Goal: Book appointment/travel/reservation

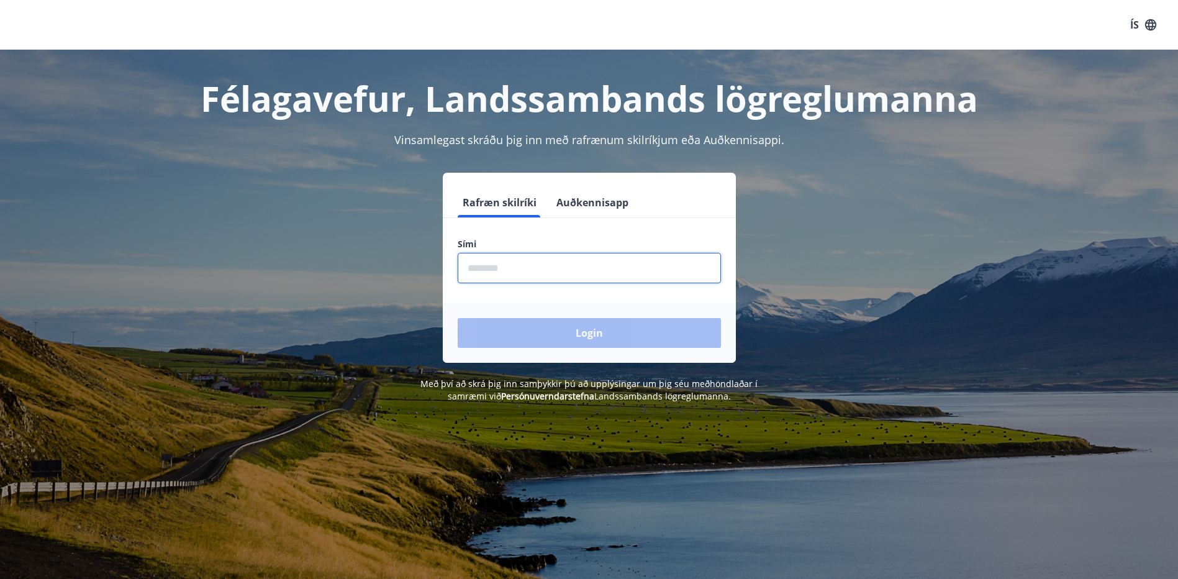
click at [543, 264] on input "phone" at bounding box center [588, 268] width 263 height 30
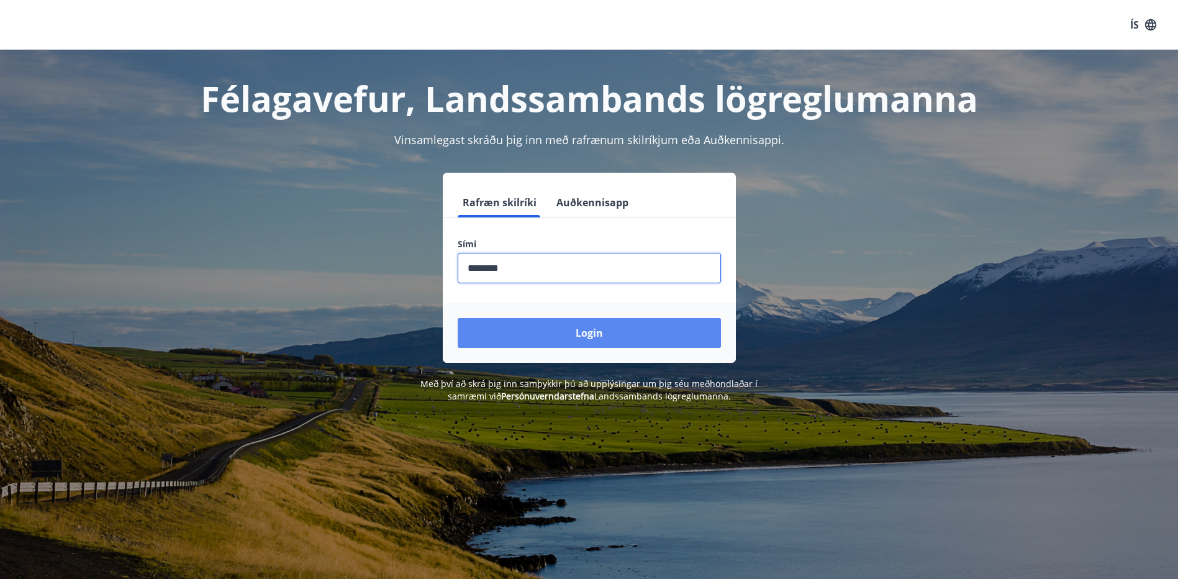
type input "********"
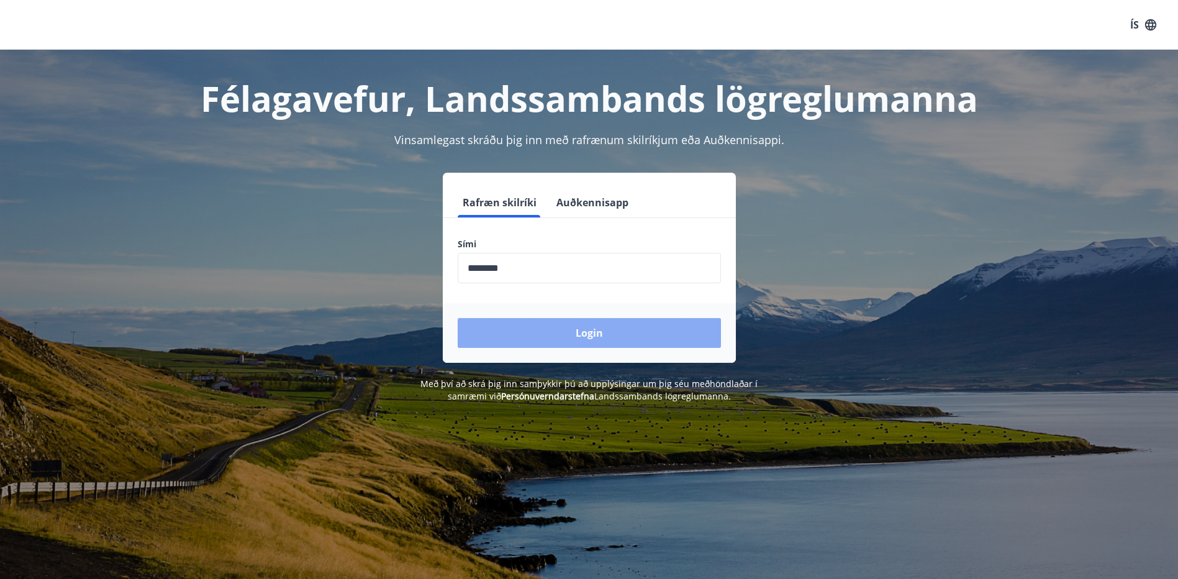
click at [594, 340] on button "Login" at bounding box center [588, 333] width 263 height 30
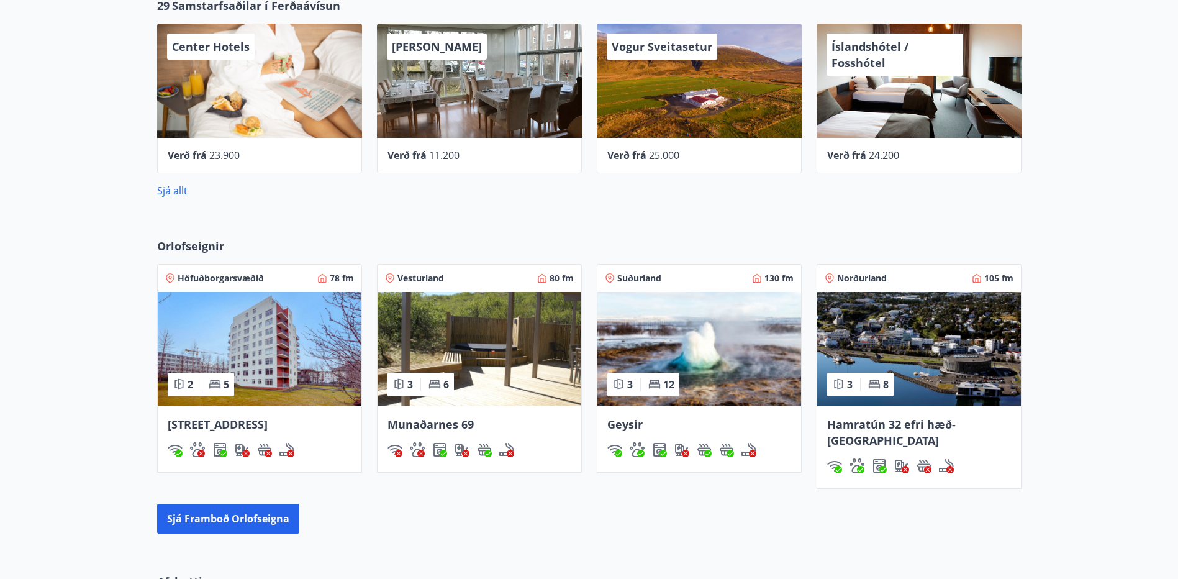
scroll to position [630, 0]
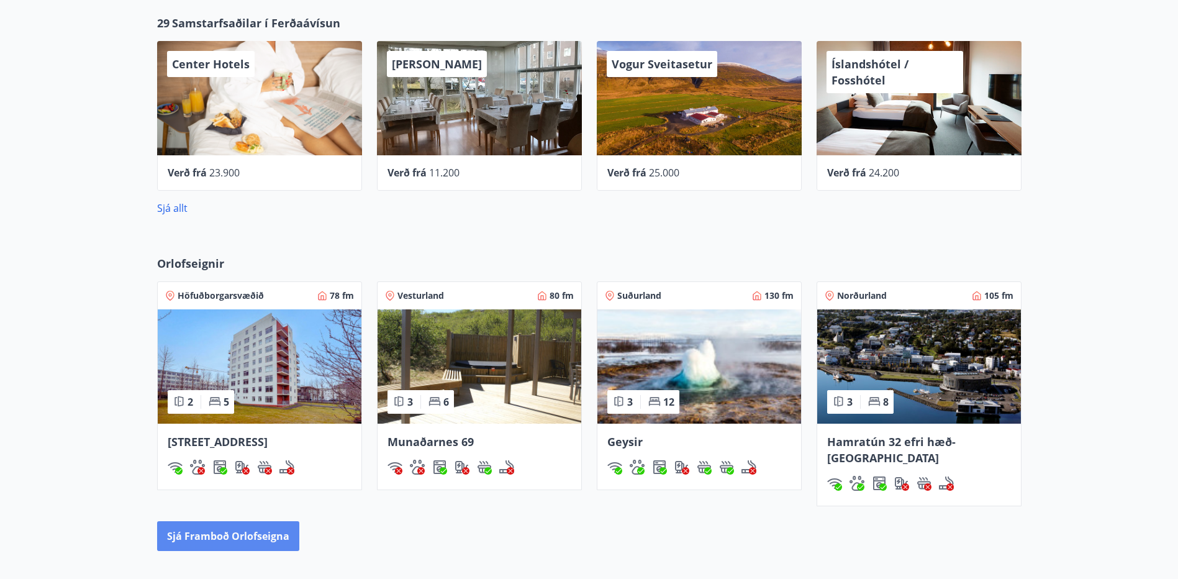
click at [202, 521] on button "Sjá framboð orlofseigna" at bounding box center [228, 536] width 142 height 30
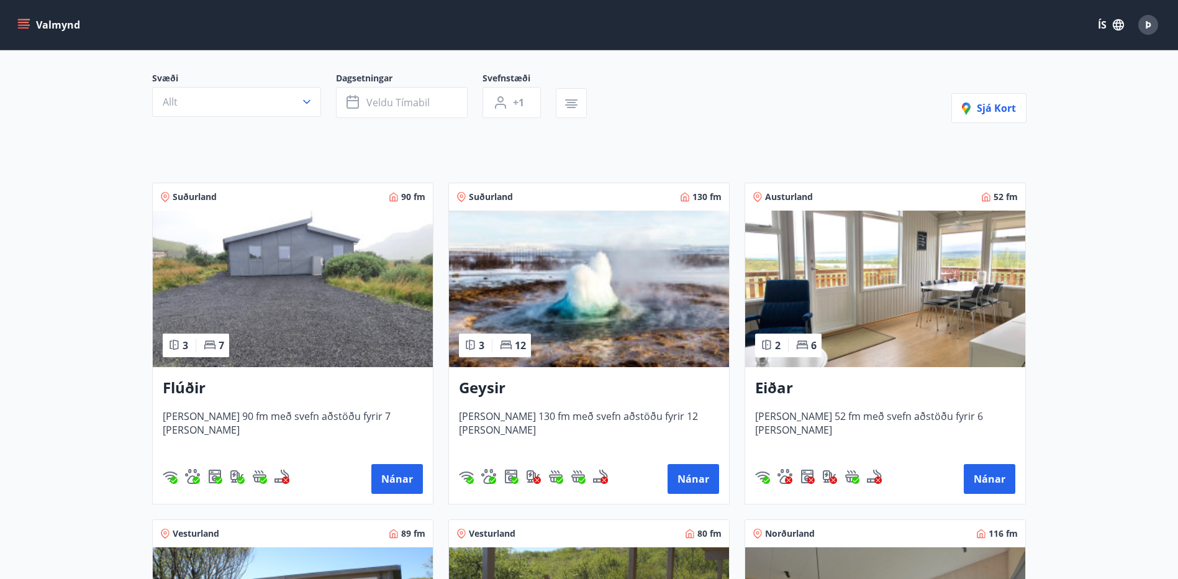
scroll to position [34, 0]
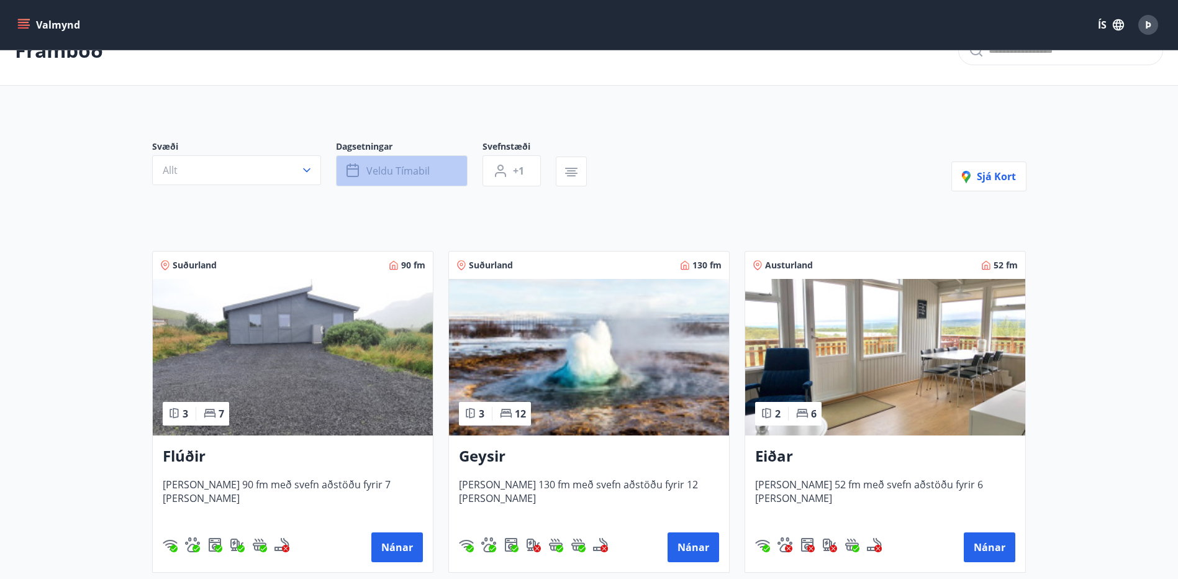
click at [363, 168] on button "Veldu tímabil" at bounding box center [402, 170] width 132 height 31
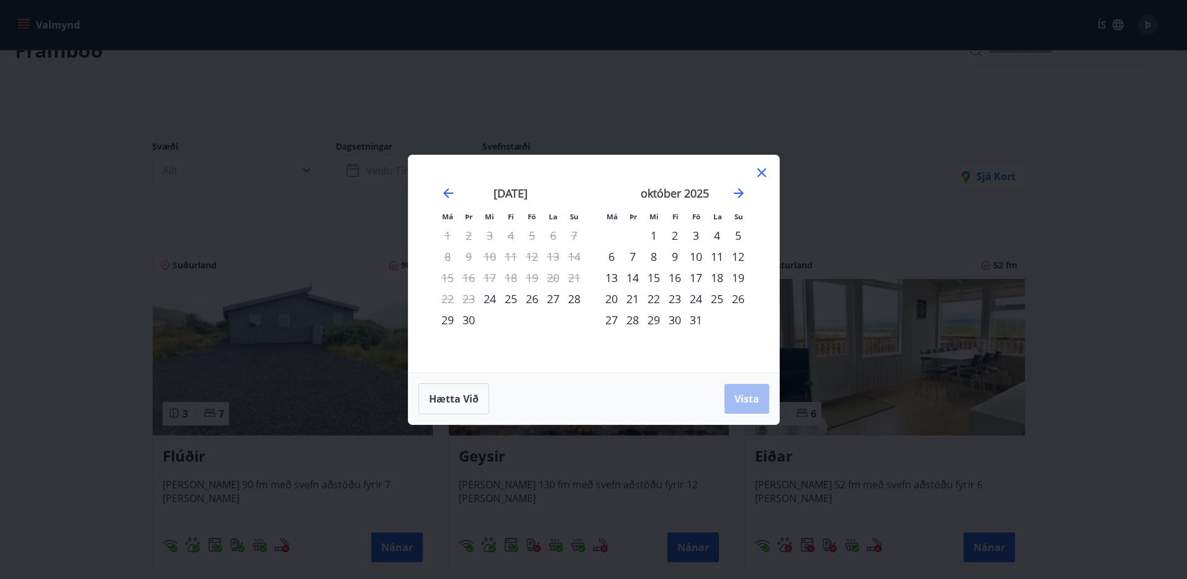
click at [677, 257] on div "9" at bounding box center [674, 256] width 21 height 21
click at [739, 256] on div "12" at bounding box center [738, 256] width 21 height 21
click at [743, 397] on span "Vista" at bounding box center [746, 399] width 25 height 14
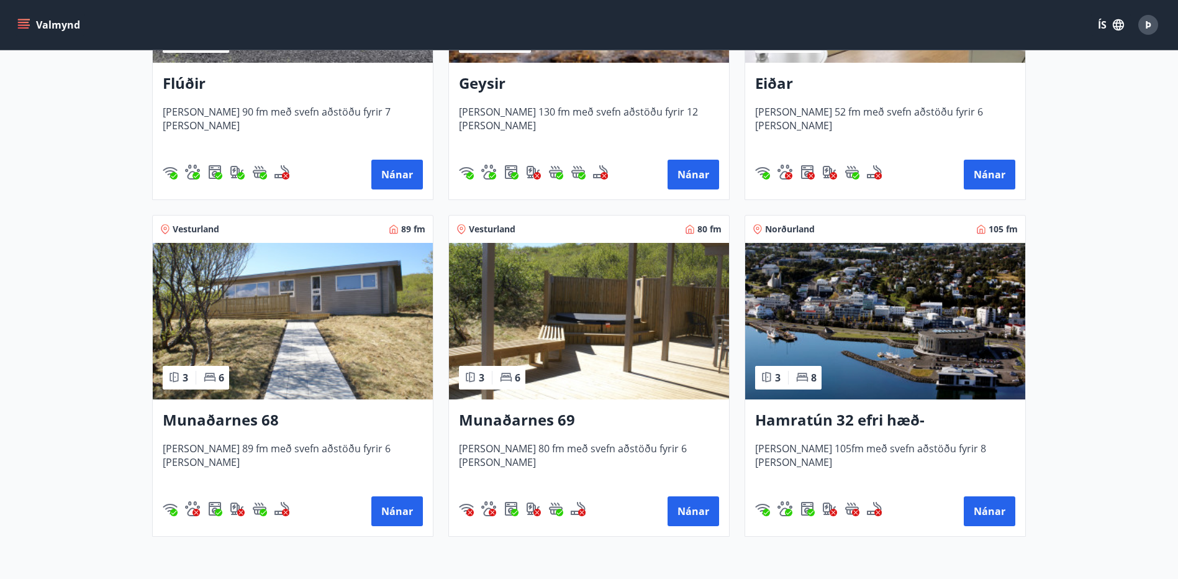
scroll to position [414, 0]
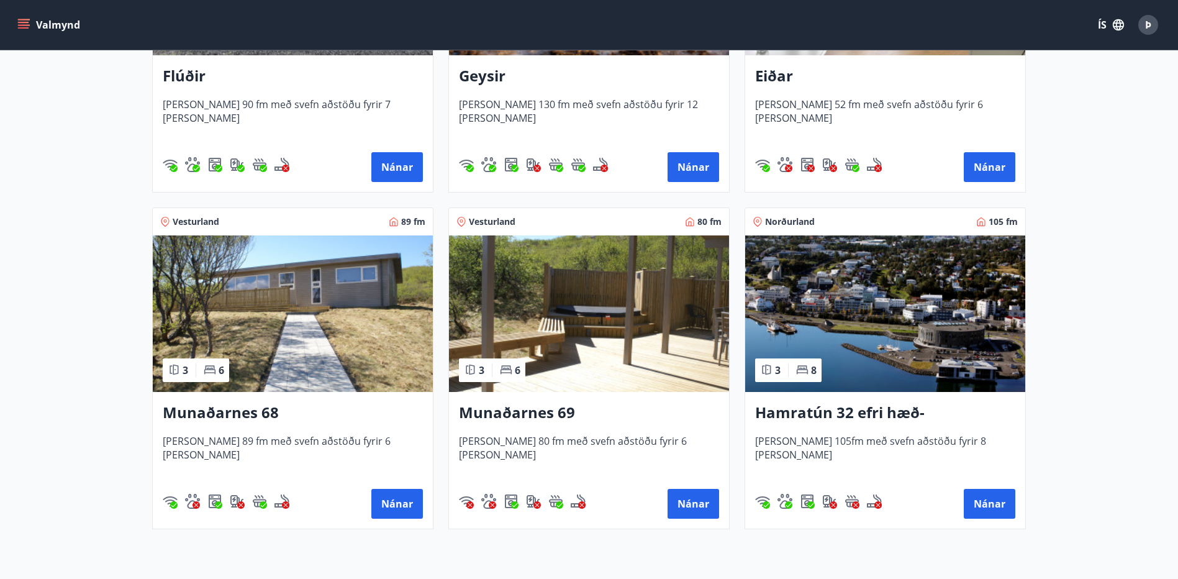
click at [239, 415] on h3 "Munaðarnes 68" at bounding box center [293, 413] width 260 height 22
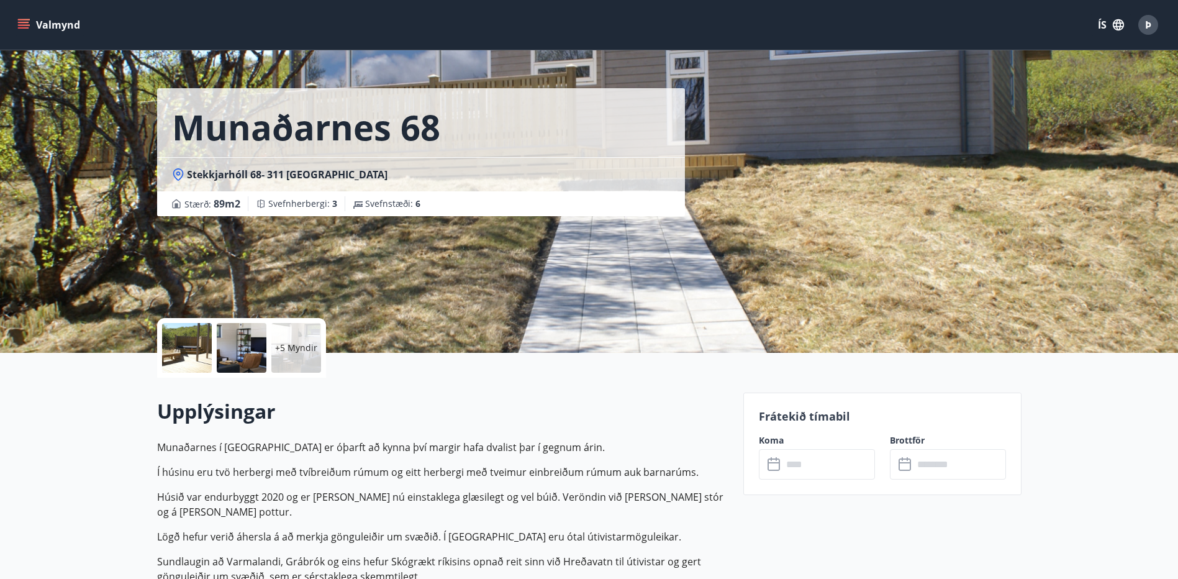
scroll to position [98, 0]
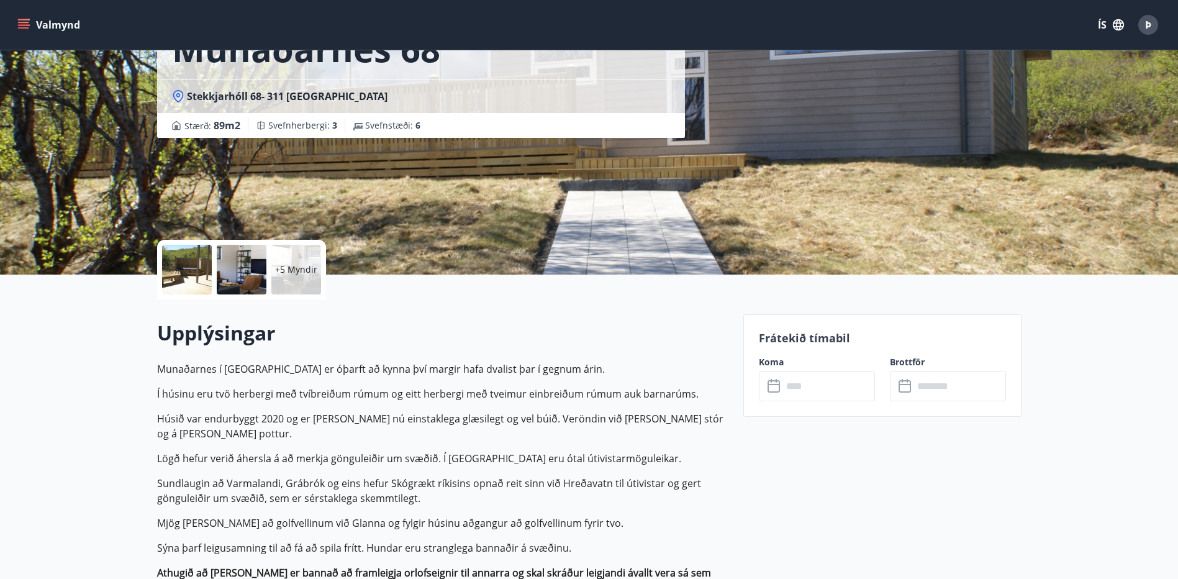
click at [778, 388] on icon at bounding box center [774, 386] width 15 height 15
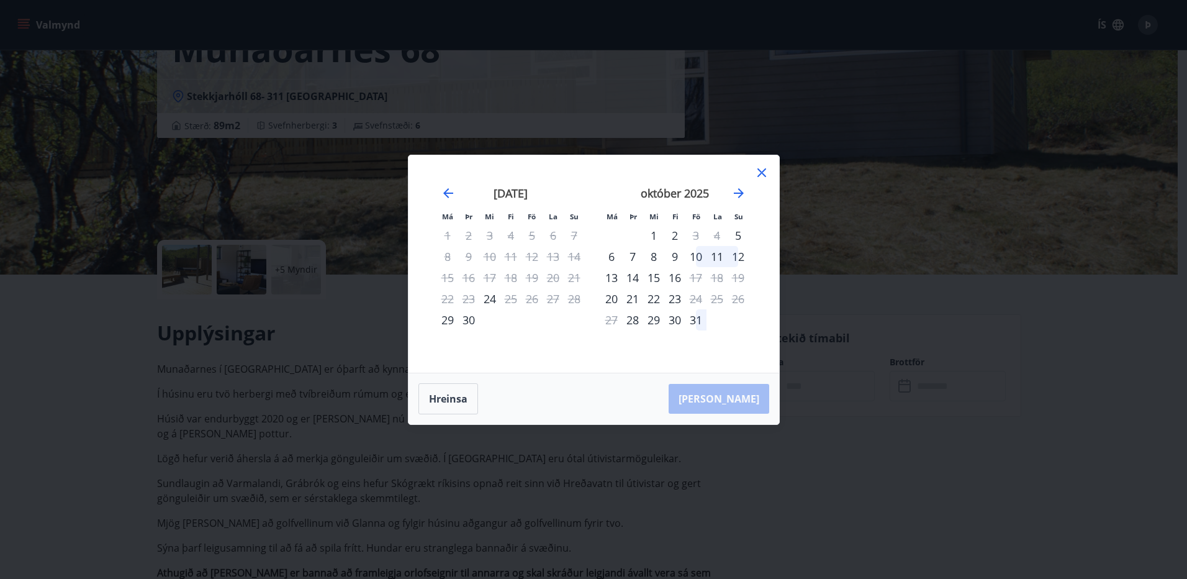
click at [678, 254] on div "9" at bounding box center [674, 256] width 21 height 21
click at [729, 399] on div "Hreinsa Taka Frá" at bounding box center [593, 398] width 371 height 51
click at [1131, 374] on div "Má Þr Mi Fi Fö La Su Má Þr Mi Fi Fö La Su ágúst 2025 1 2 3 4 5 6 7 8 9 10 11 12…" at bounding box center [593, 289] width 1187 height 579
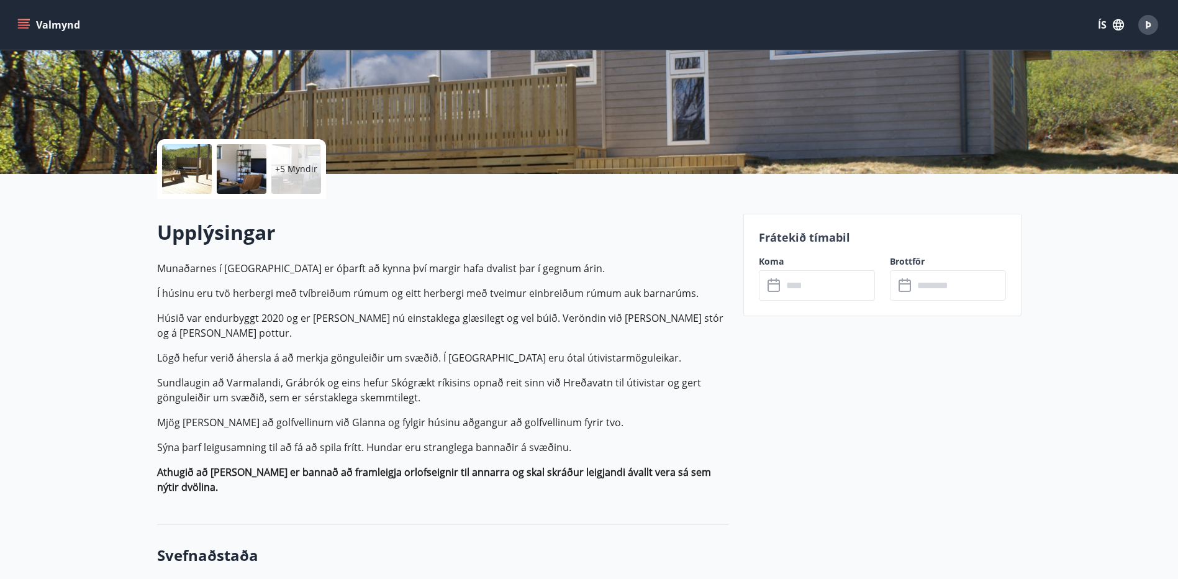
scroll to position [0, 0]
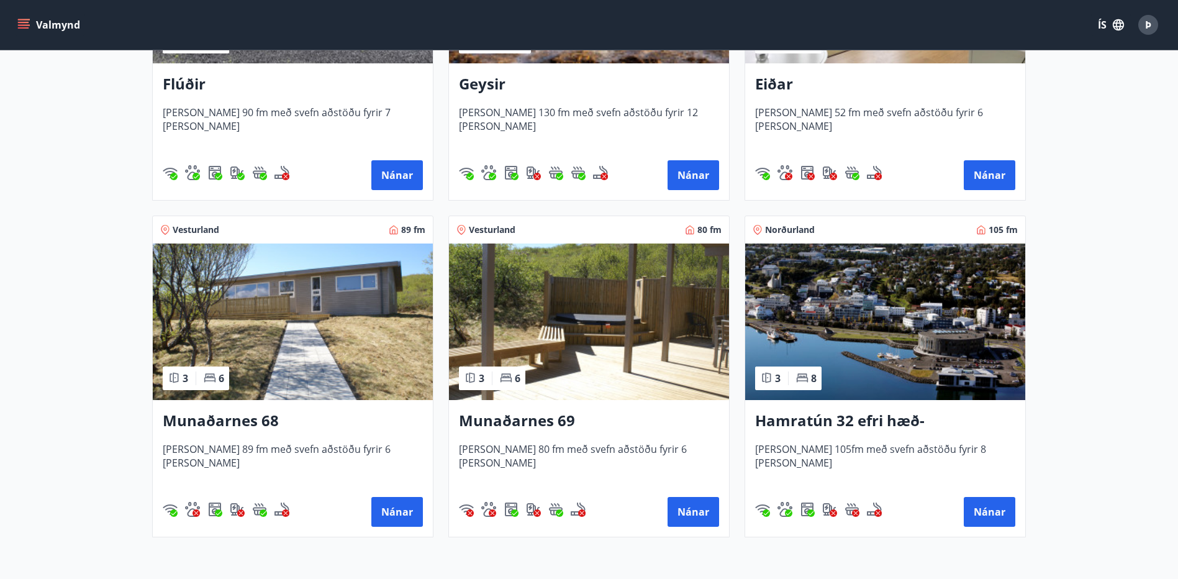
scroll to position [431, 0]
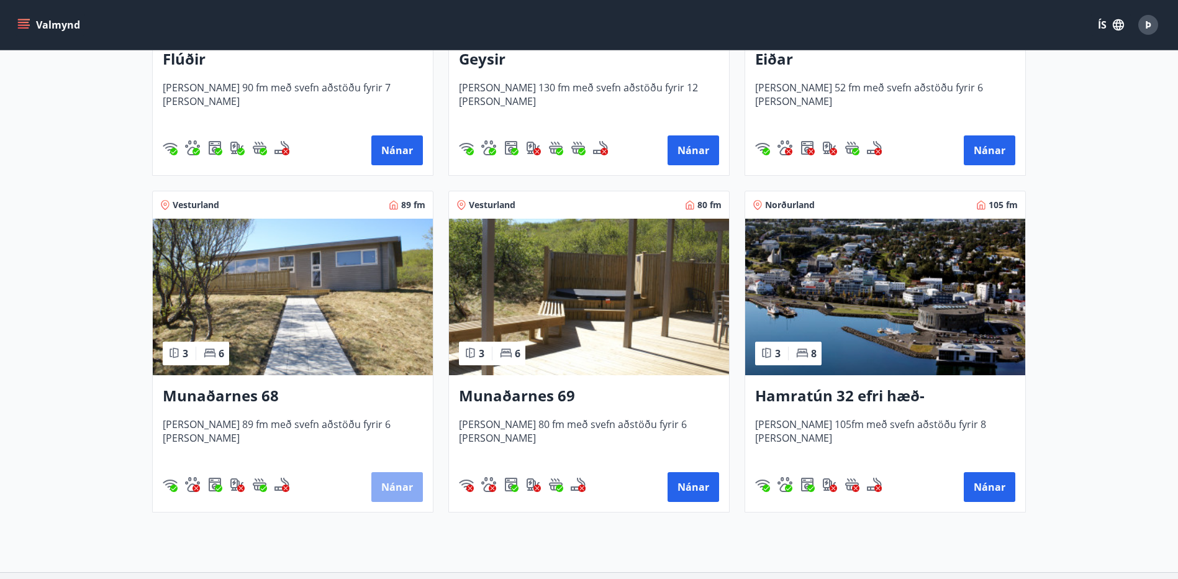
click at [402, 478] on button "Nánar" at bounding box center [397, 487] width 52 height 30
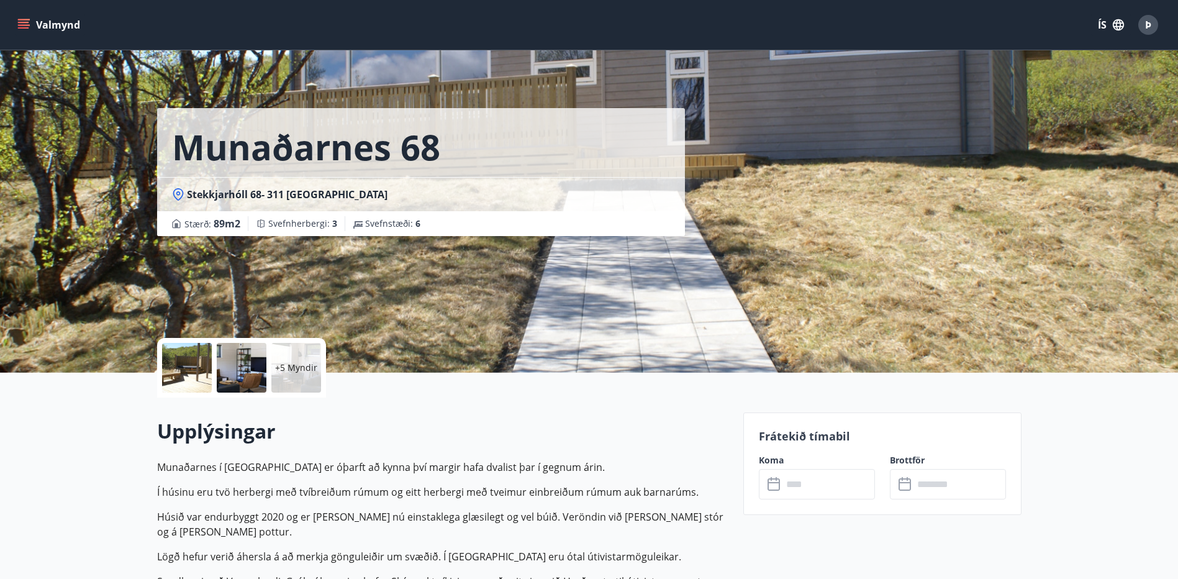
click at [771, 480] on icon at bounding box center [770, 479] width 1 height 4
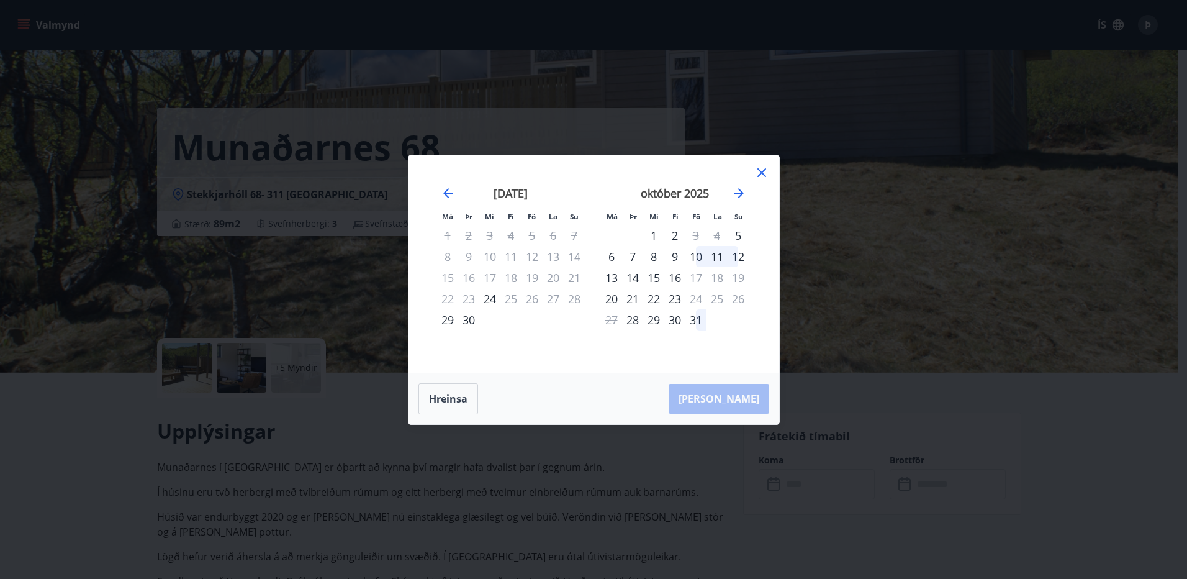
click at [677, 255] on div "9" at bounding box center [674, 256] width 21 height 21
click at [740, 403] on div "Hreinsa Taka Frá" at bounding box center [593, 398] width 371 height 51
click at [717, 256] on div "11" at bounding box center [716, 256] width 21 height 21
click at [760, 165] on icon at bounding box center [761, 172] width 15 height 15
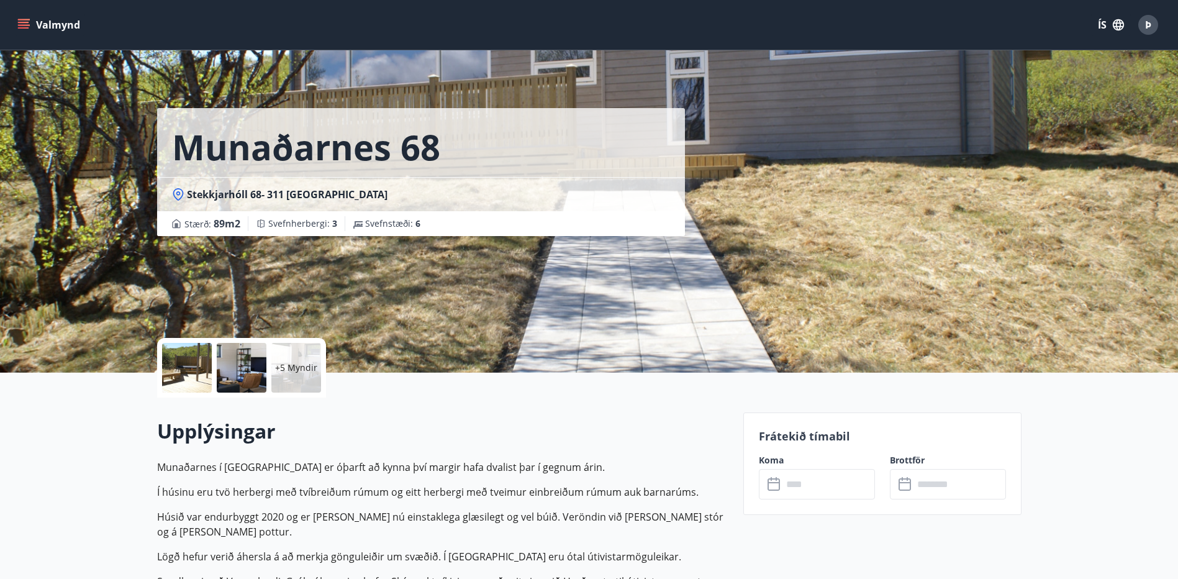
click at [20, 22] on icon "menu" at bounding box center [23, 25] width 12 height 12
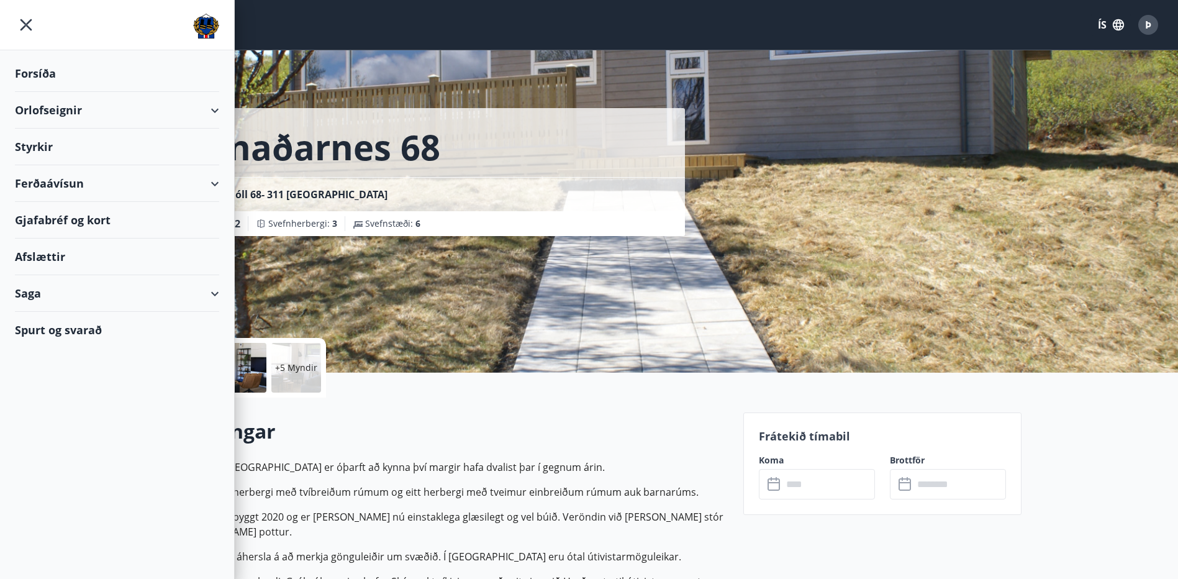
click at [54, 112] on div "Orlofseignir" at bounding box center [117, 110] width 204 height 37
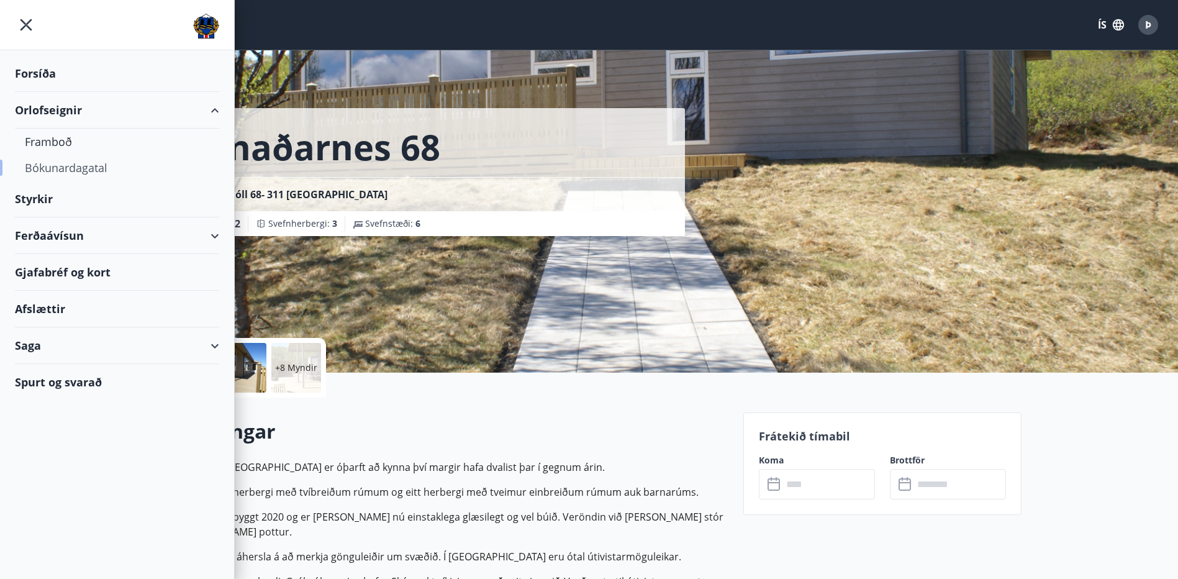
click at [56, 169] on div "Bókunardagatal" at bounding box center [117, 168] width 184 height 26
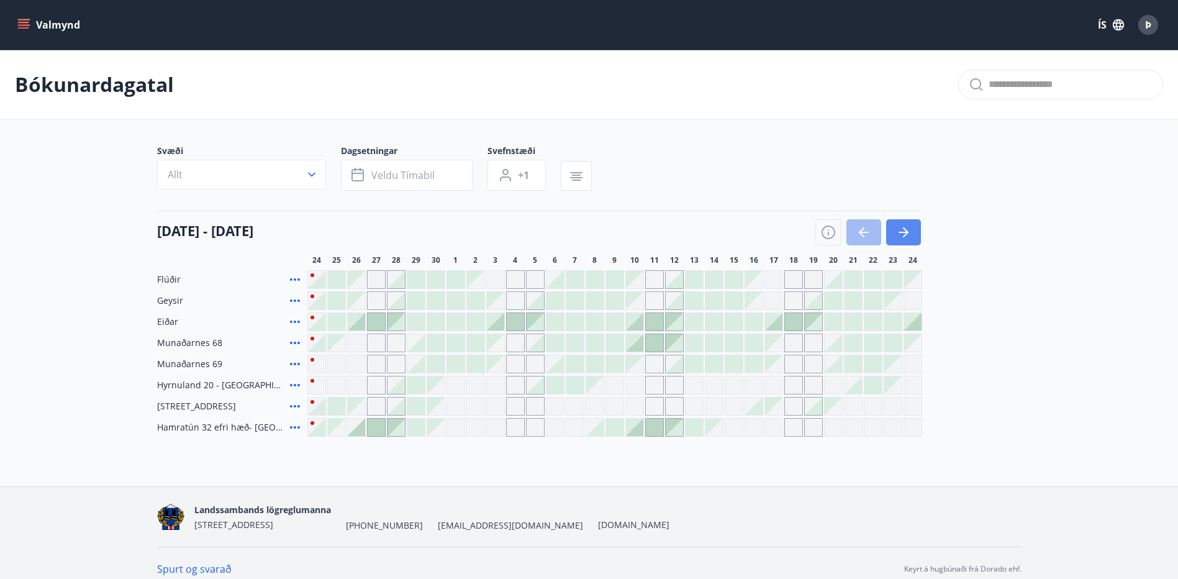
click at [919, 235] on button "button" at bounding box center [903, 232] width 35 height 26
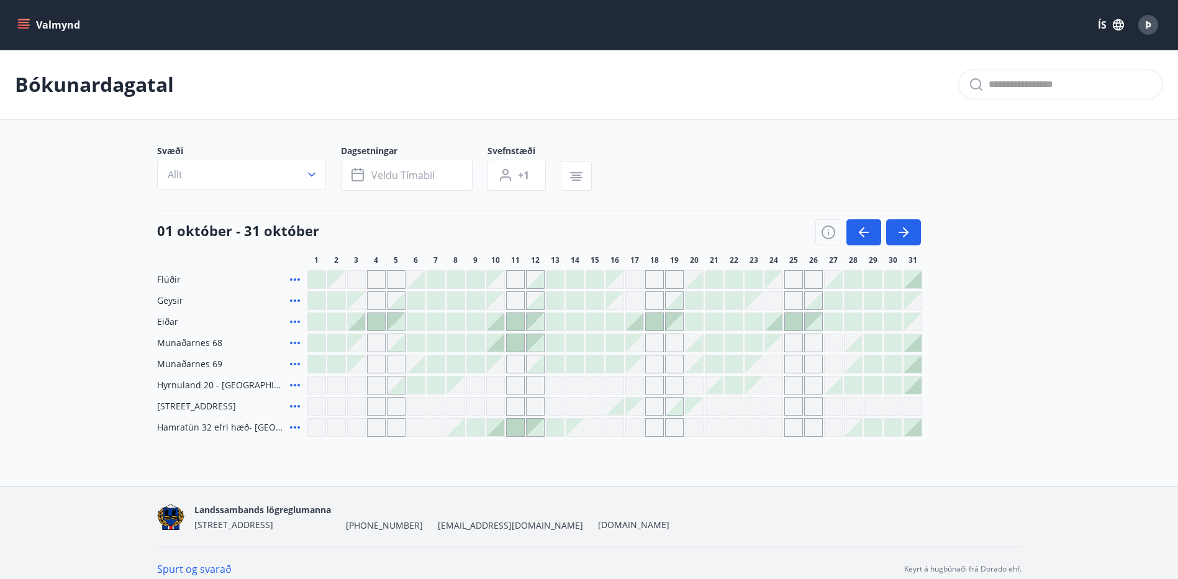
click at [477, 338] on div at bounding box center [475, 342] width 17 height 17
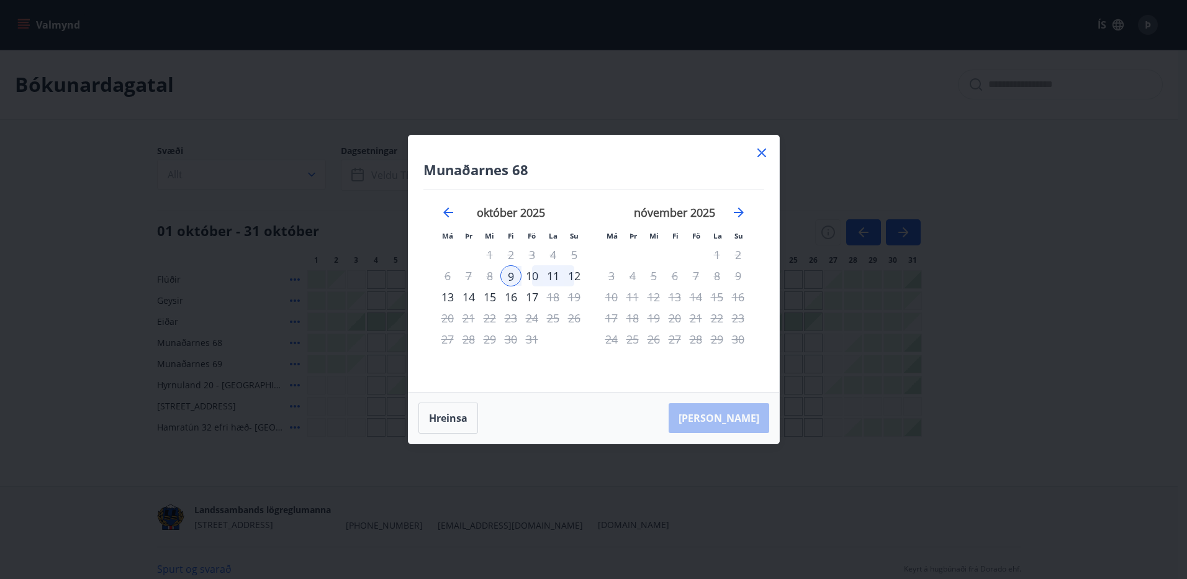
click at [531, 277] on div "10" at bounding box center [531, 275] width 21 height 21
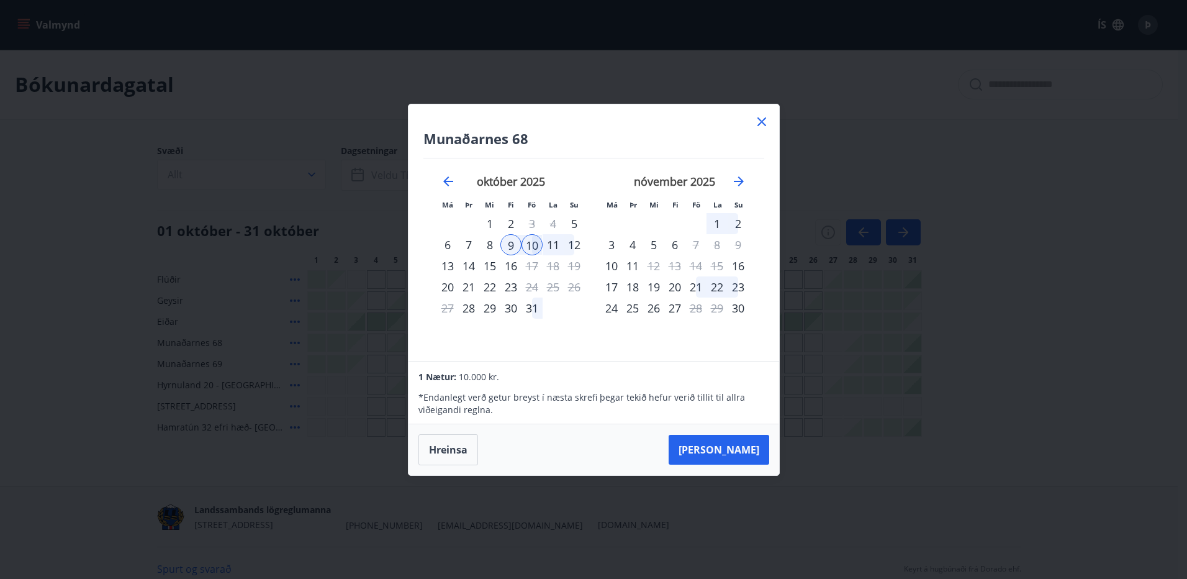
click at [554, 241] on div "11" at bounding box center [553, 244] width 21 height 21
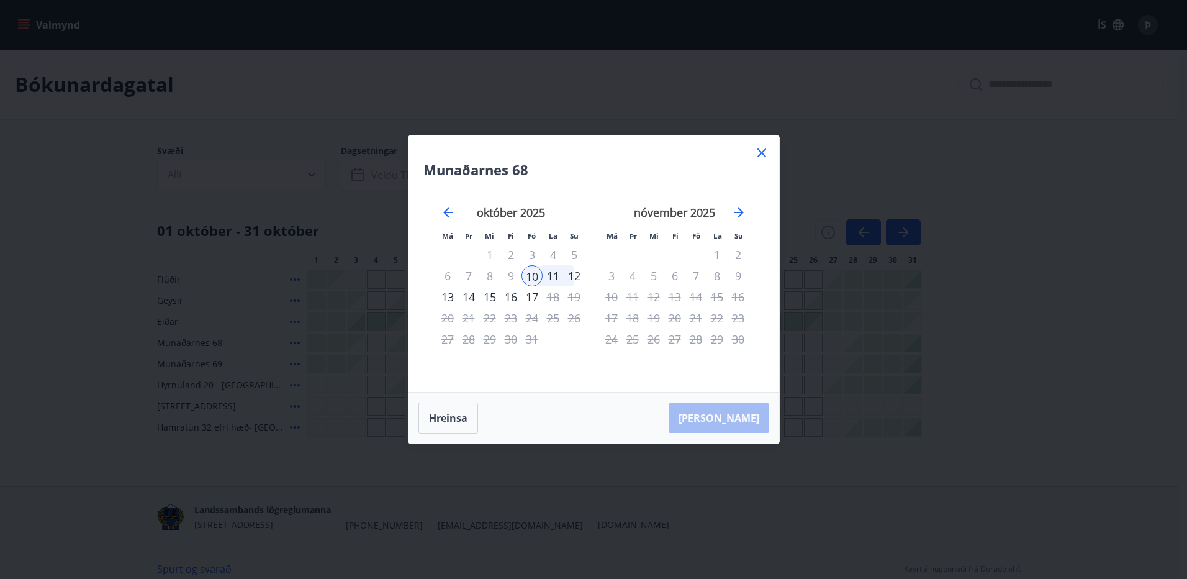
click at [765, 152] on icon at bounding box center [761, 152] width 15 height 15
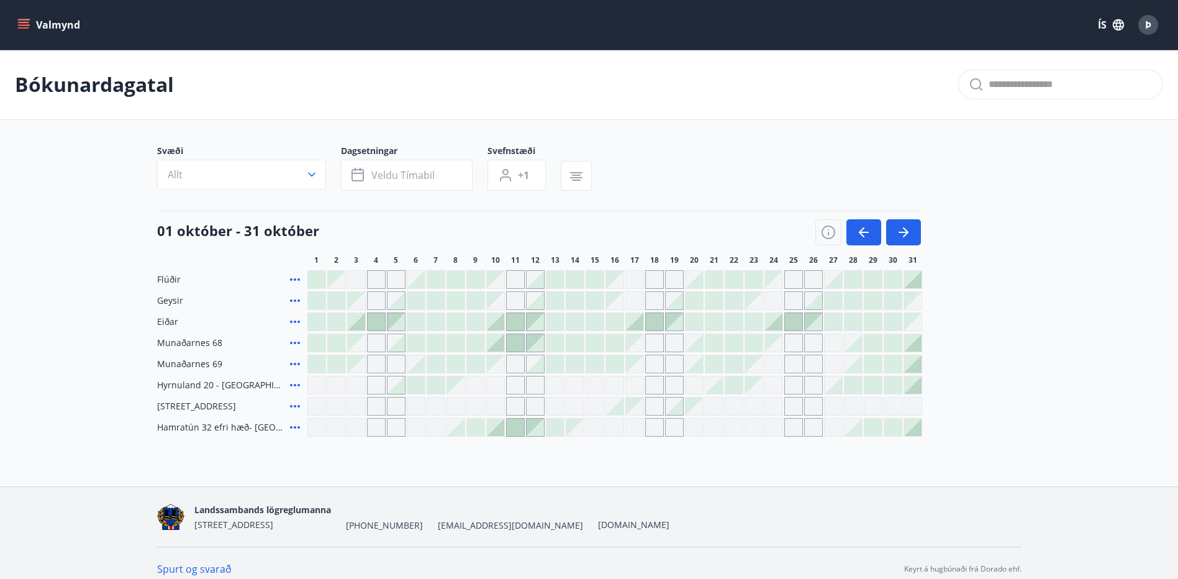
click at [502, 320] on div at bounding box center [495, 321] width 17 height 17
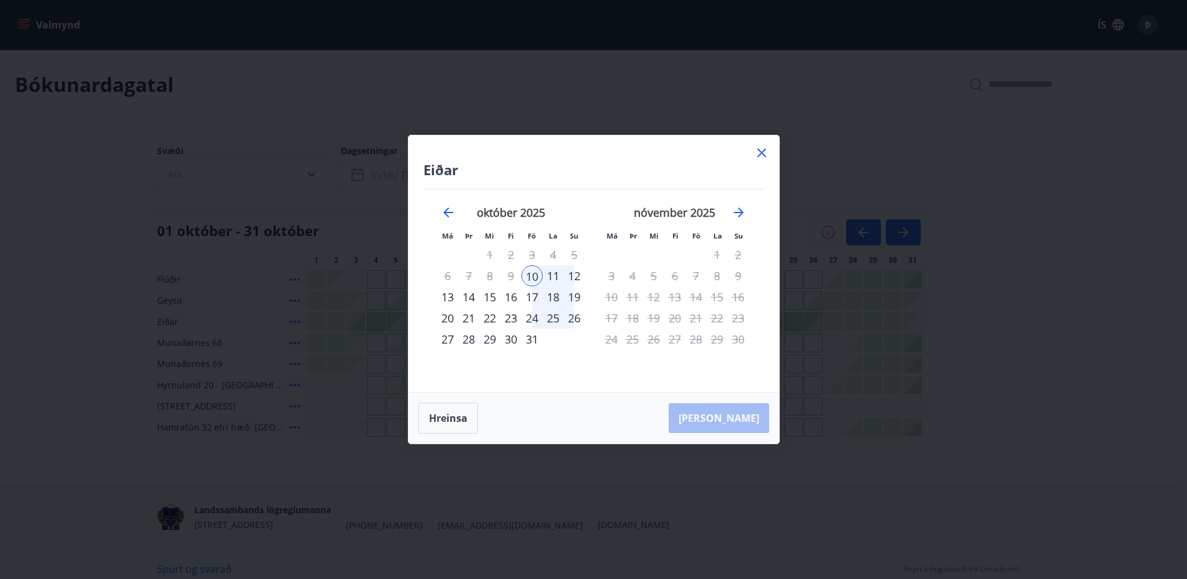
click at [558, 274] on div "11" at bounding box center [553, 275] width 21 height 21
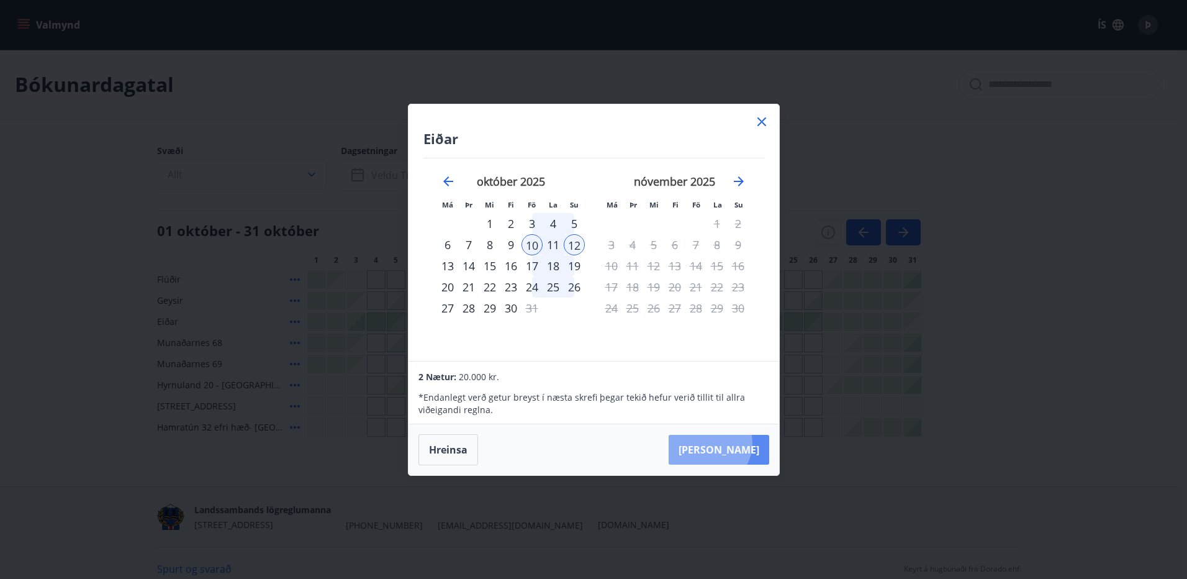
click at [747, 443] on button "Taka Frá" at bounding box center [719, 450] width 101 height 30
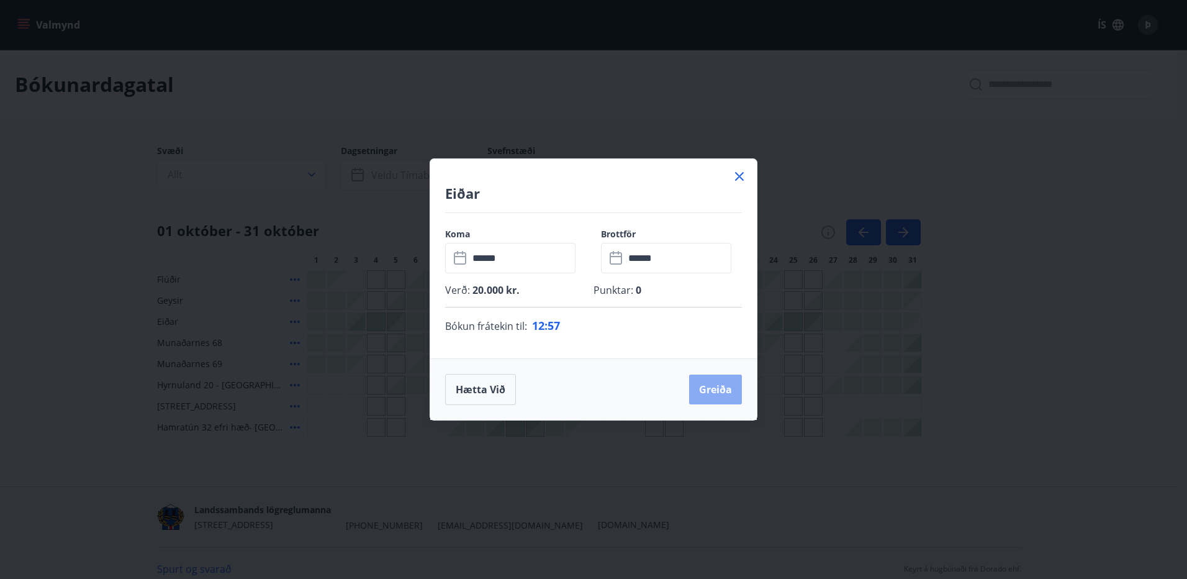
click at [718, 383] on button "Greiða" at bounding box center [715, 389] width 53 height 30
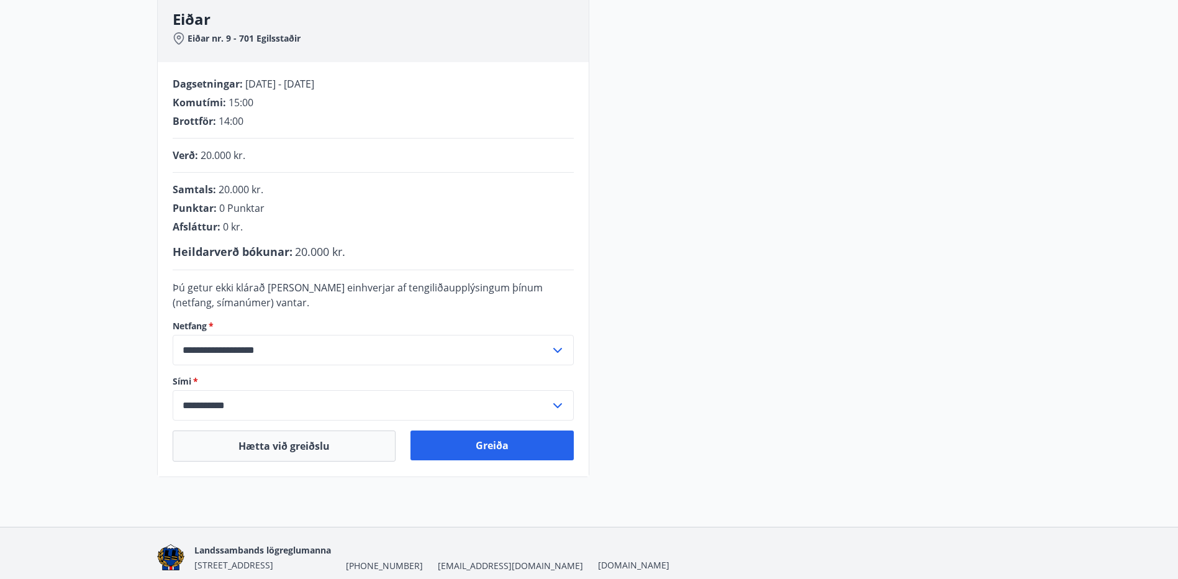
scroll to position [243, 0]
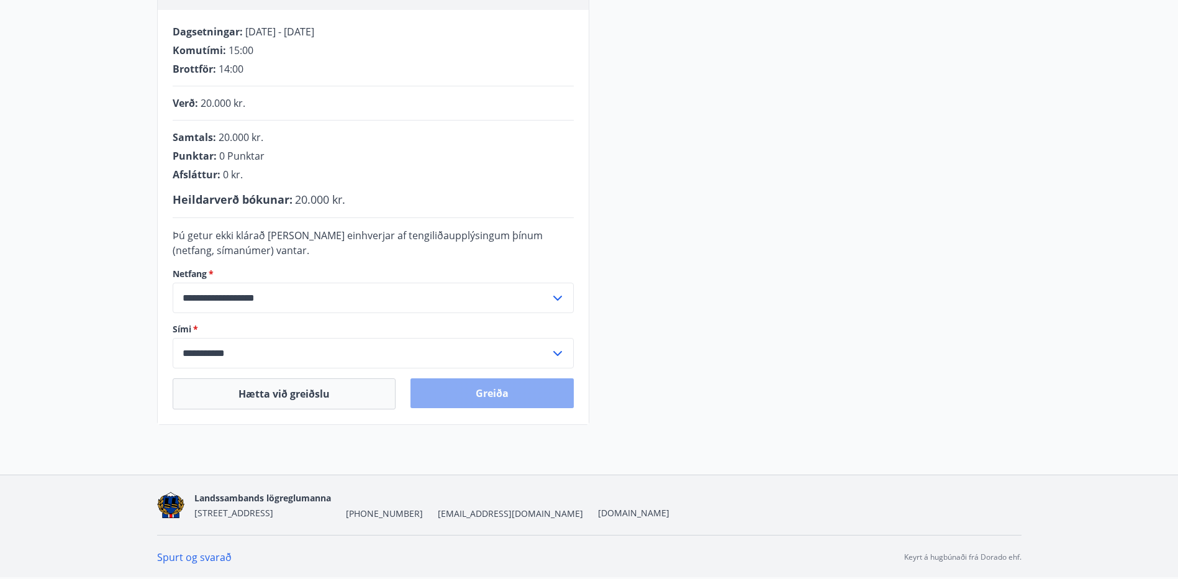
click at [530, 392] on button "Greiða" at bounding box center [491, 393] width 163 height 30
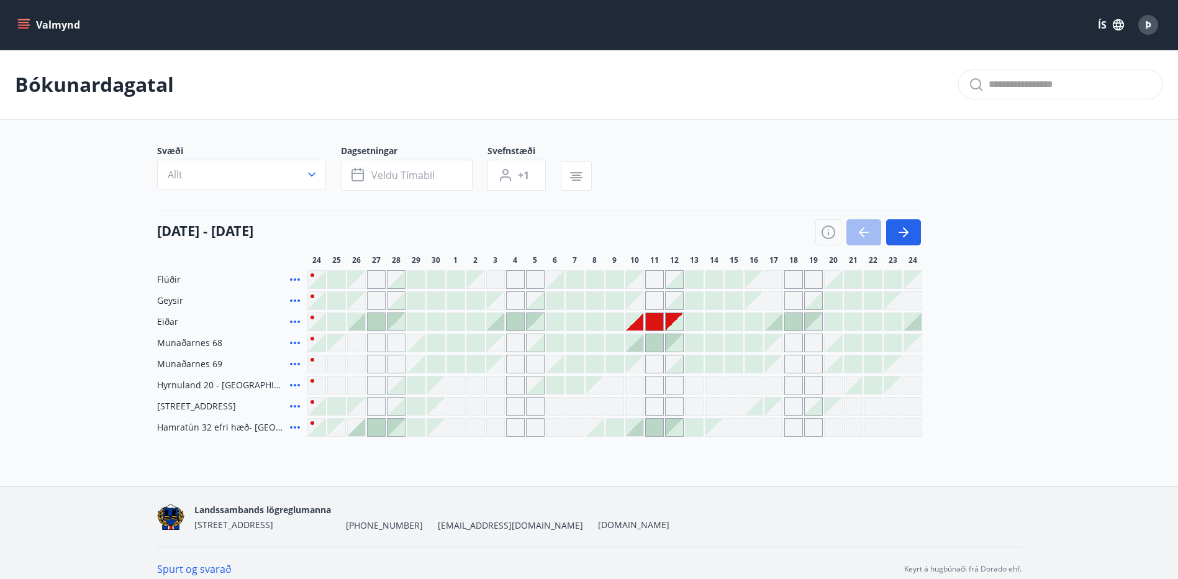
click at [676, 320] on div at bounding box center [673, 321] width 17 height 17
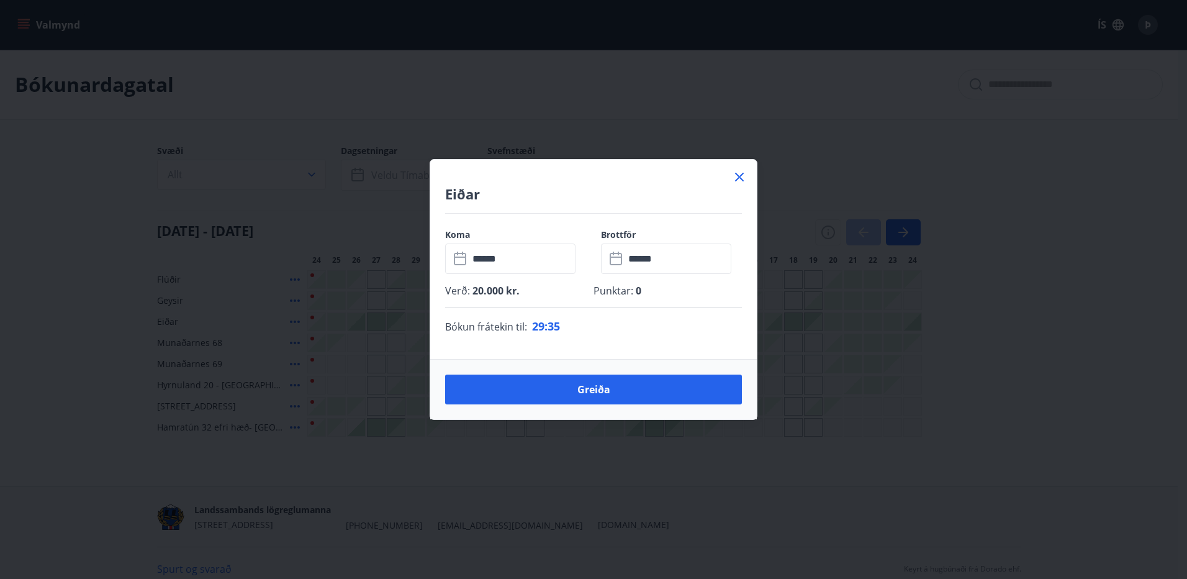
click at [745, 179] on icon at bounding box center [739, 176] width 15 height 15
click at [742, 177] on div "Eiðar Koma ​ ****** ​ Brottför ​ ****** ​ Verð : 20.000 kr. Punktar : 0 Bókun f…" at bounding box center [593, 289] width 1187 height 579
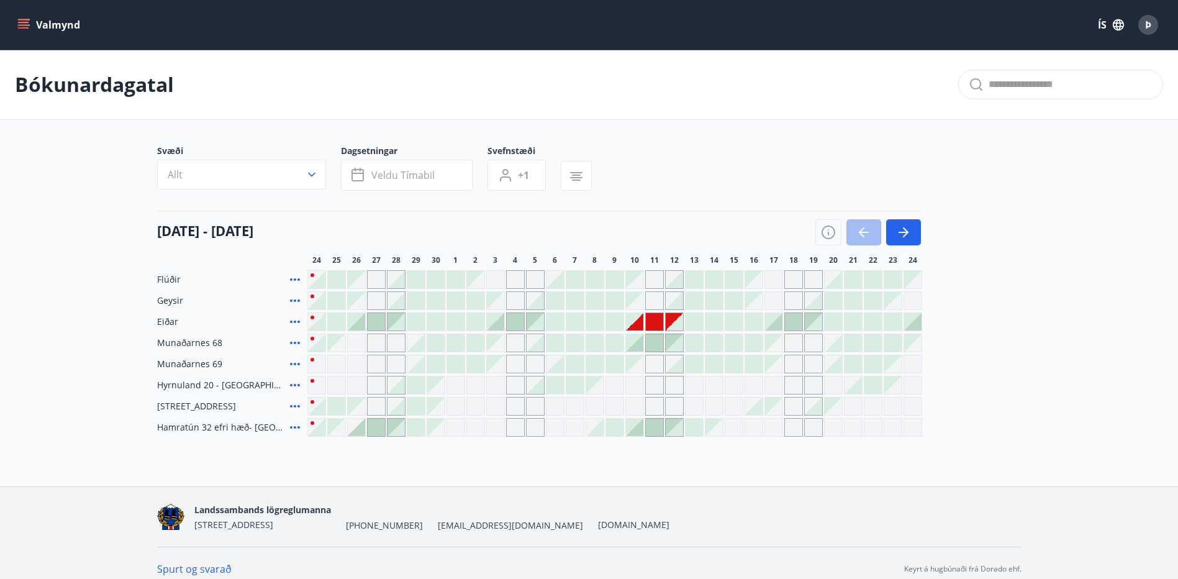
click at [642, 334] on div at bounding box center [634, 342] width 17 height 17
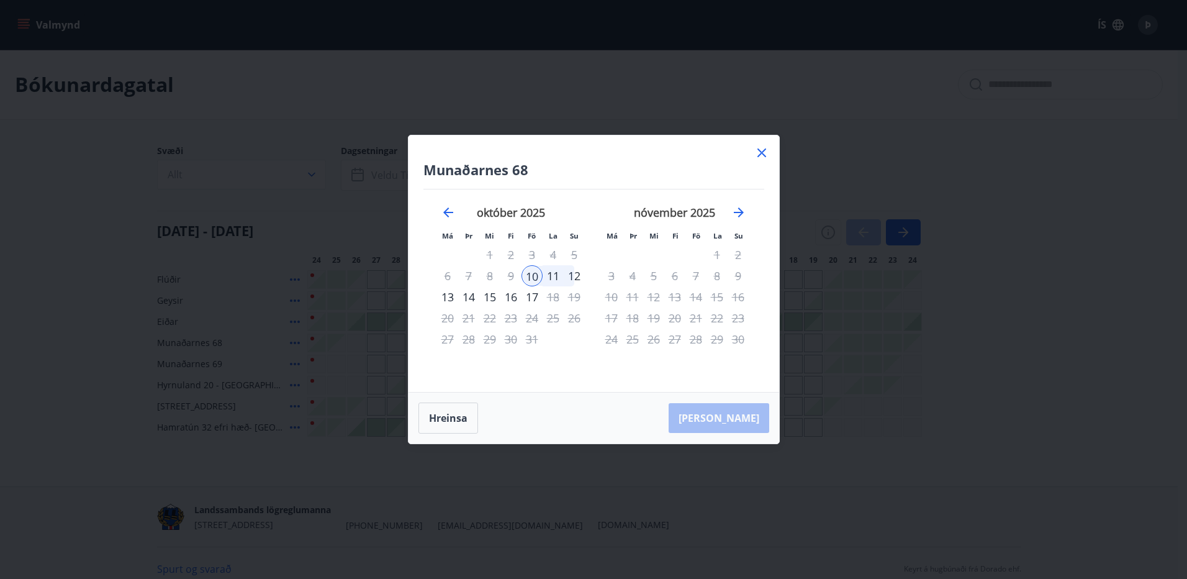
click at [734, 413] on div "Hreinsa Taka Frá" at bounding box center [593, 417] width 371 height 51
click at [763, 150] on icon at bounding box center [761, 152] width 15 height 15
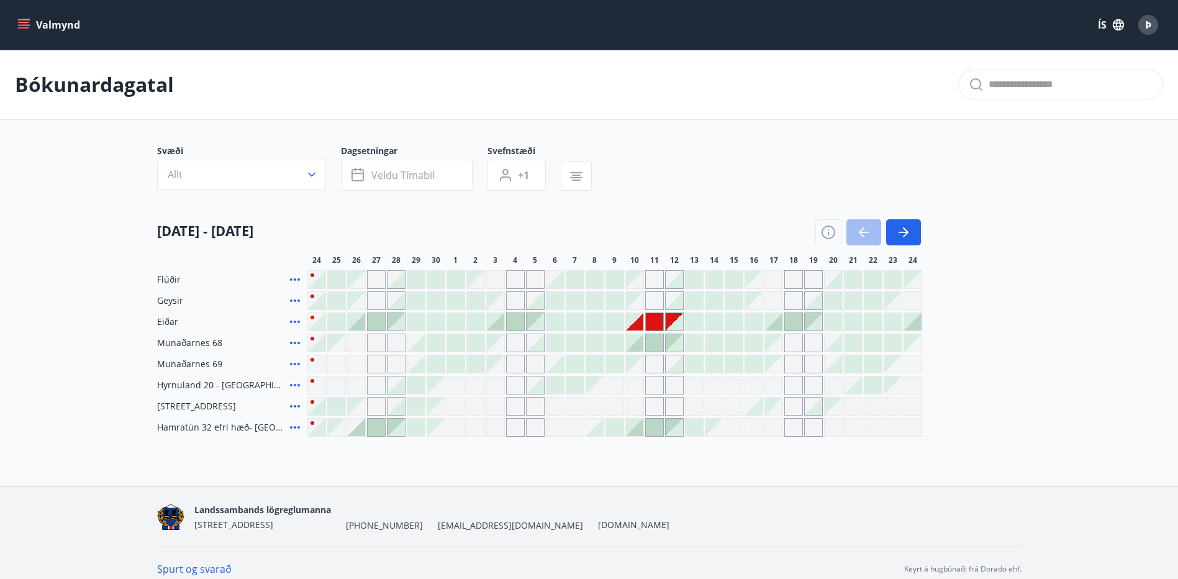
click at [635, 361] on div "Gráir dagar eru ekki bókanlegir" at bounding box center [634, 363] width 17 height 17
click at [855, 223] on div at bounding box center [868, 232] width 106 height 26
click at [860, 229] on div at bounding box center [868, 232] width 106 height 26
click at [903, 232] on icon "button" at bounding box center [903, 232] width 10 height 1
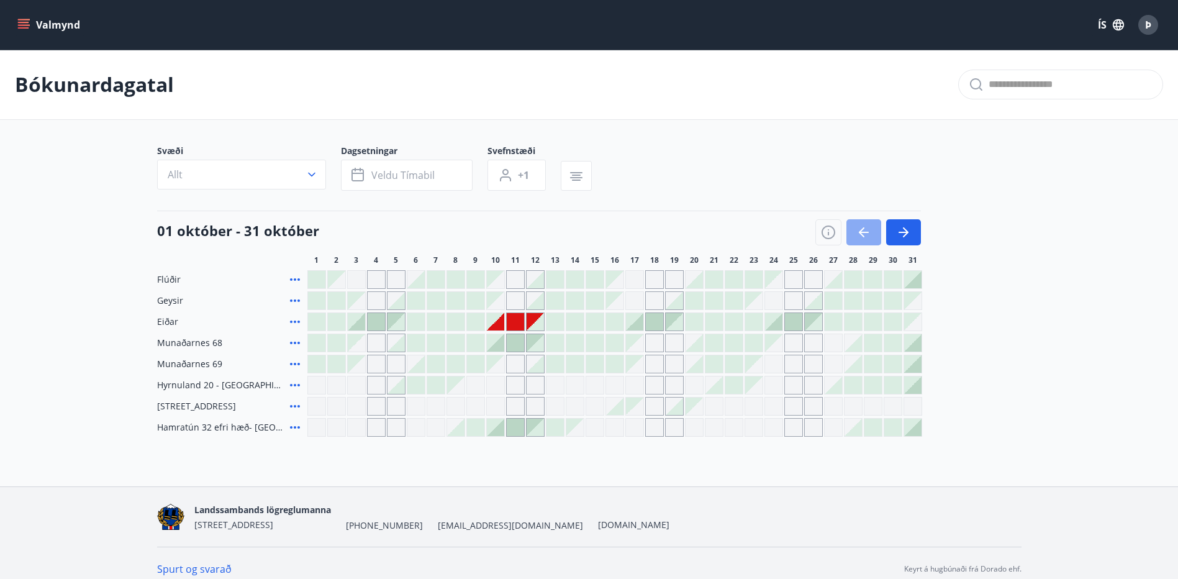
click at [870, 230] on button "button" at bounding box center [863, 232] width 35 height 26
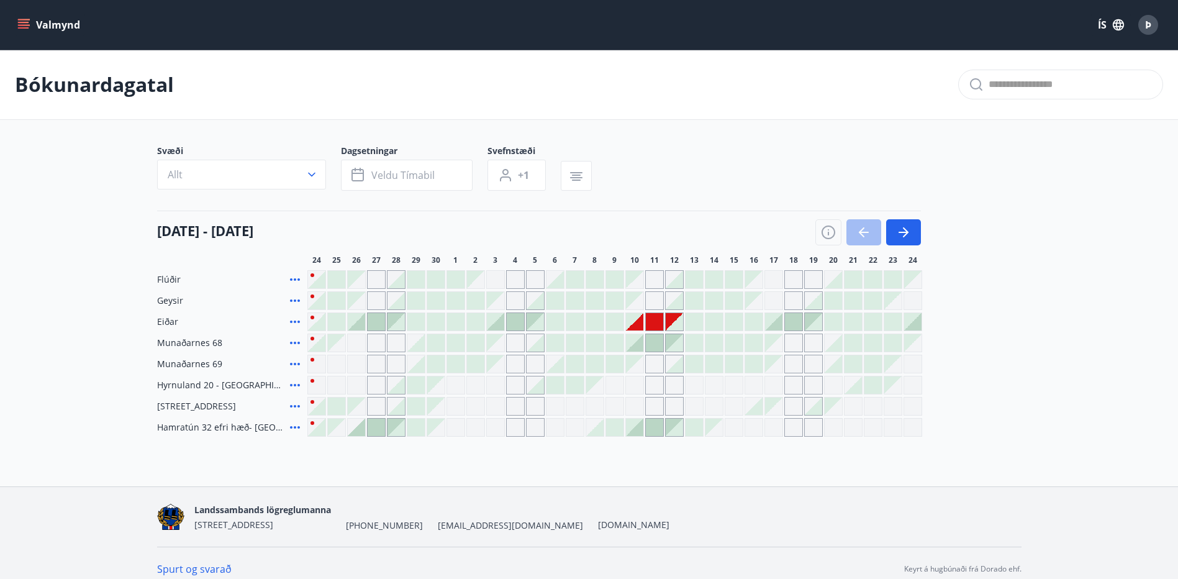
click at [645, 321] on div at bounding box center [654, 321] width 19 height 19
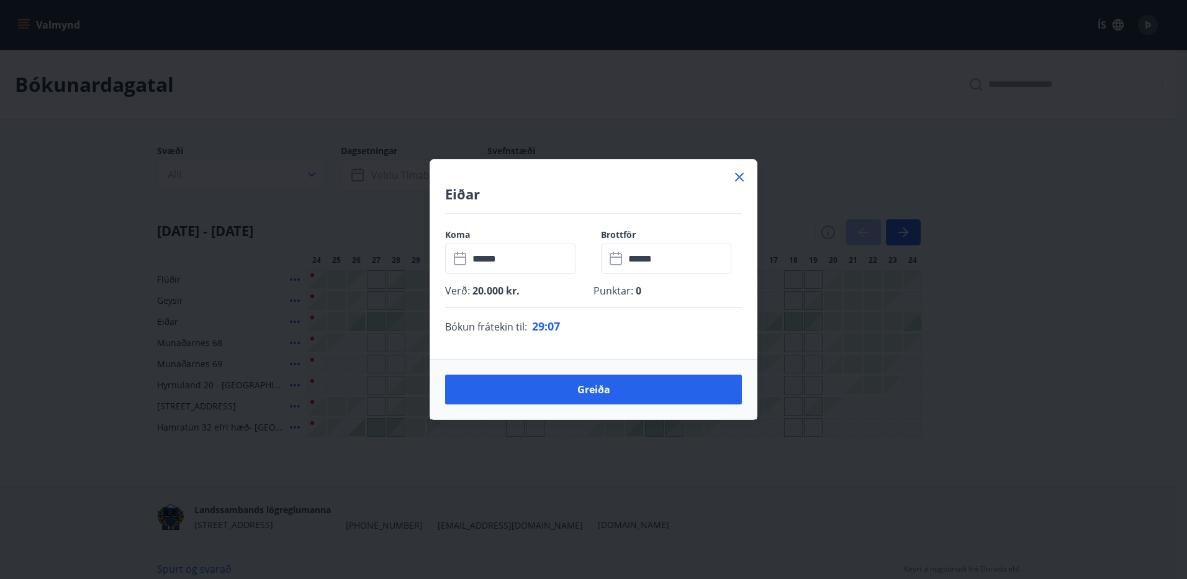
click at [737, 172] on icon at bounding box center [739, 176] width 15 height 15
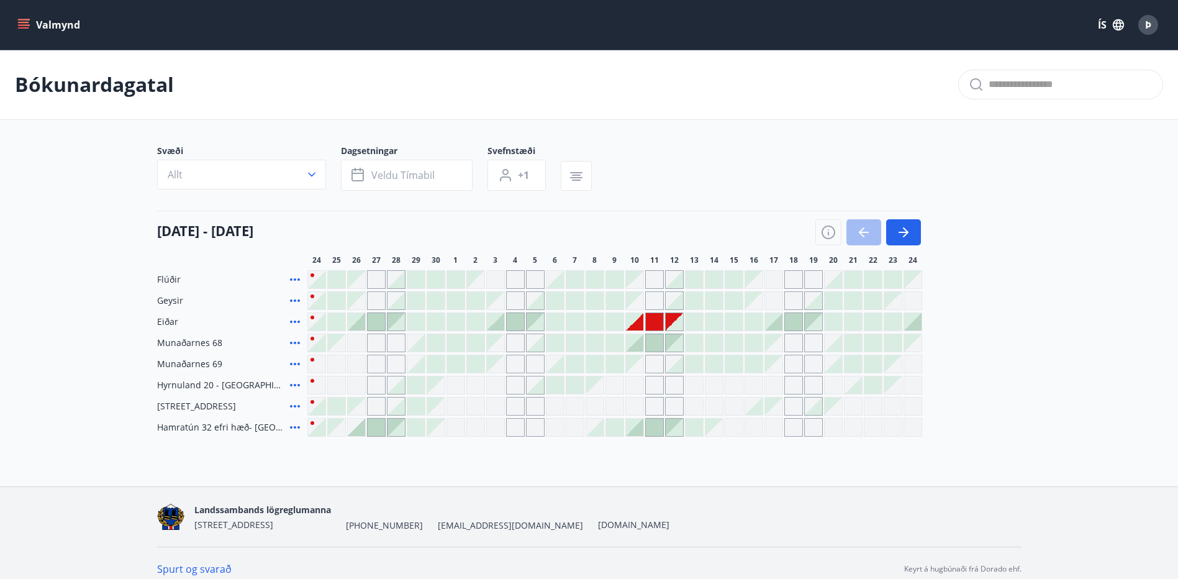
click at [671, 322] on div at bounding box center [673, 321] width 17 height 17
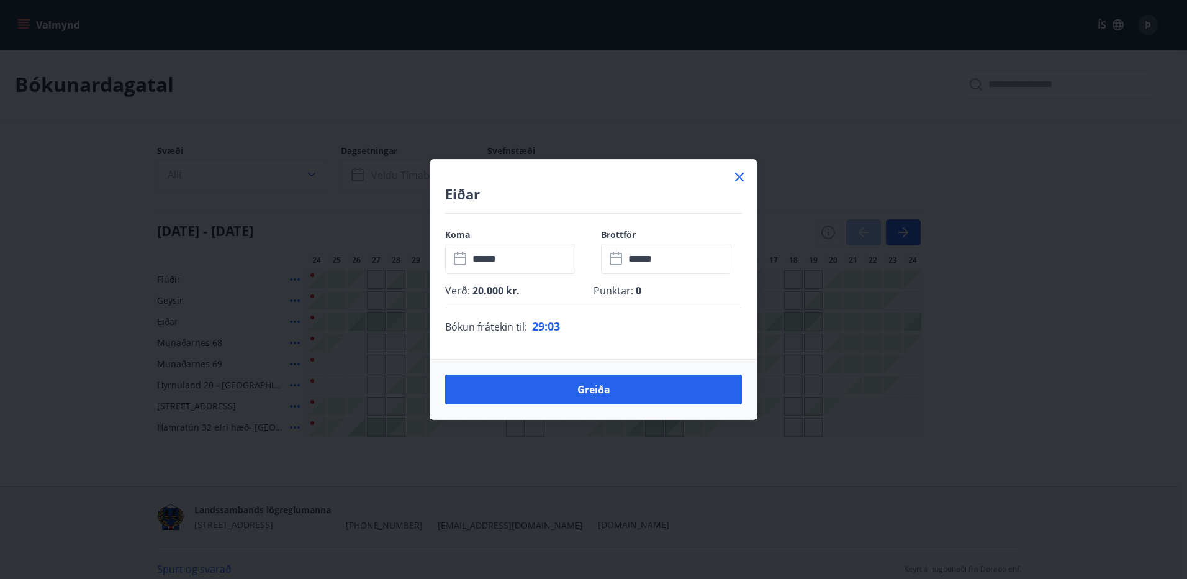
click at [742, 176] on icon at bounding box center [739, 176] width 15 height 15
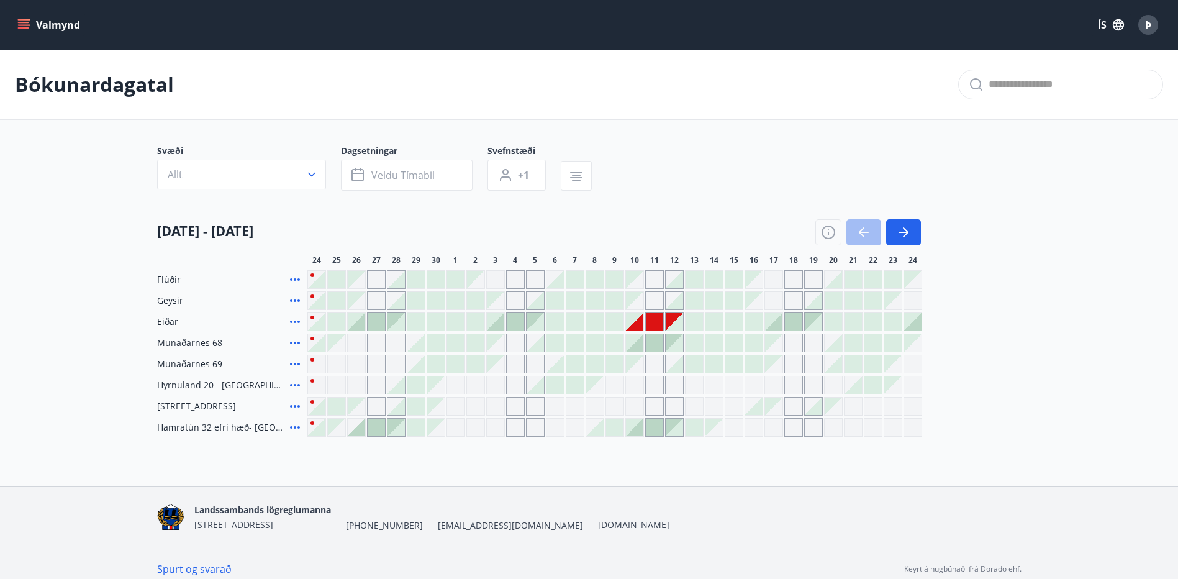
click at [741, 183] on div "Svæði Allt Dagsetningar Veldu tímabil Svefnstæði +1" at bounding box center [589, 170] width 864 height 51
click at [639, 345] on div at bounding box center [634, 342] width 17 height 17
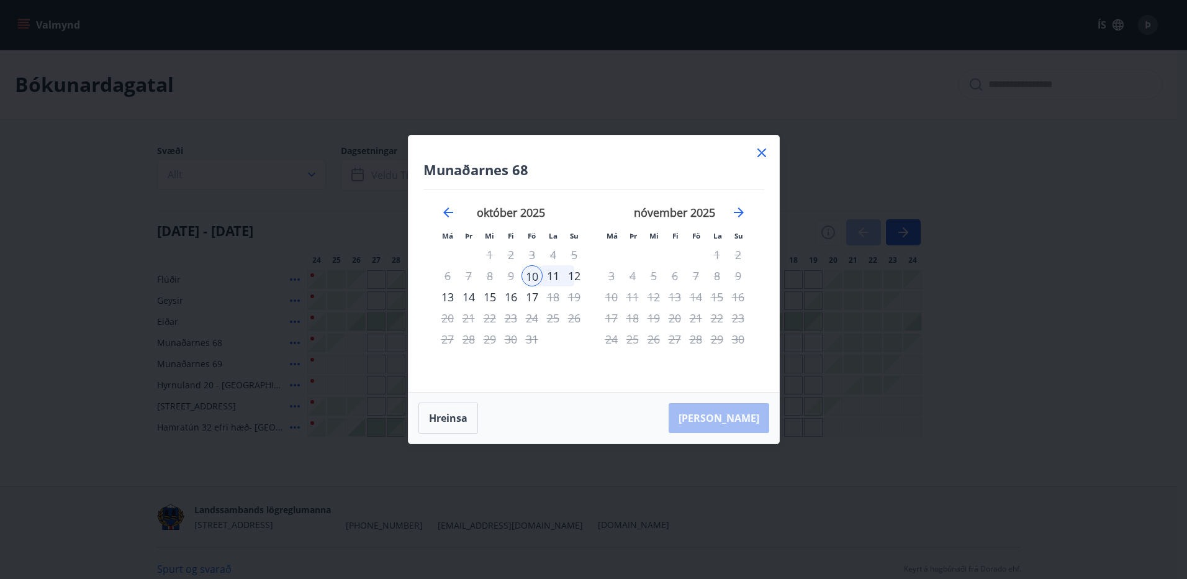
drag, startPoint x: 558, startPoint y: 275, endPoint x: 568, endPoint y: 275, distance: 9.9
click at [560, 275] on div "11" at bounding box center [553, 275] width 21 height 21
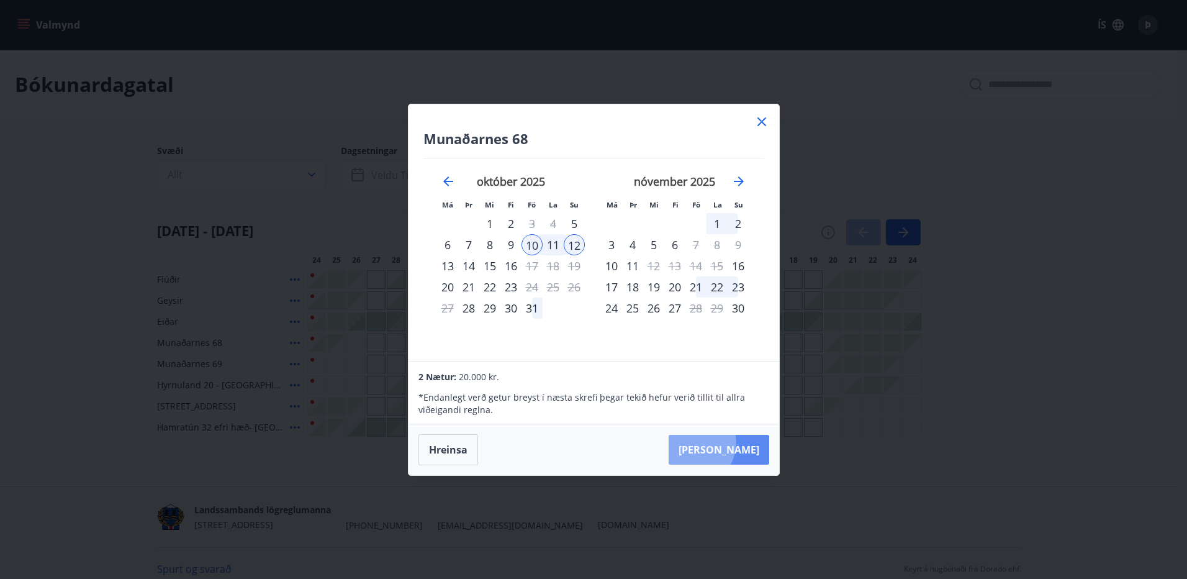
click at [734, 443] on button "Taka Frá" at bounding box center [719, 450] width 101 height 30
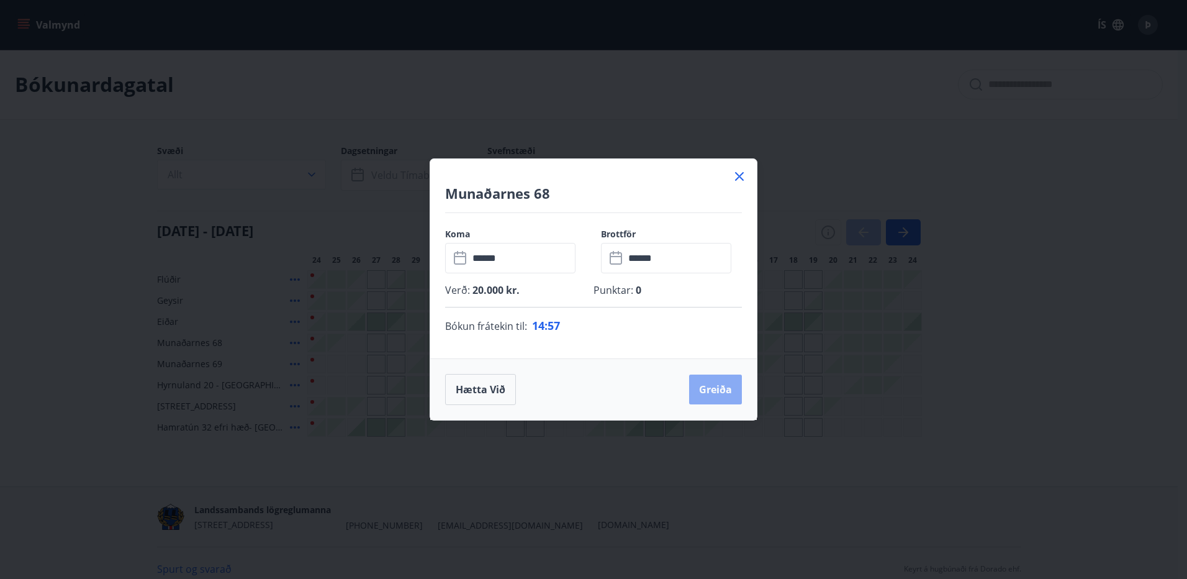
click at [718, 389] on button "Greiða" at bounding box center [715, 389] width 53 height 30
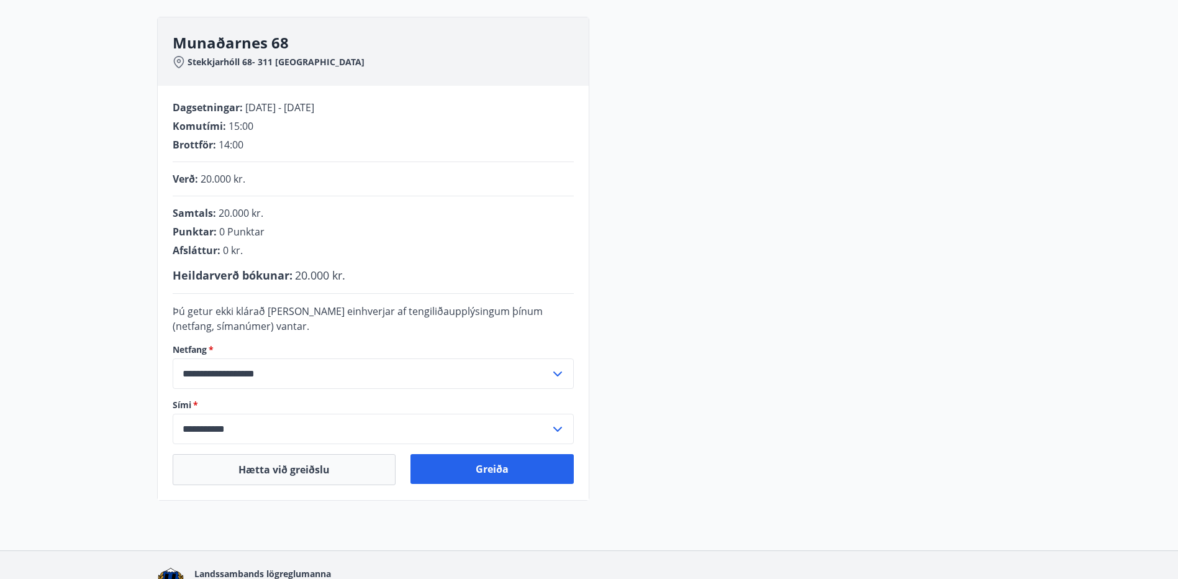
scroll to position [243, 0]
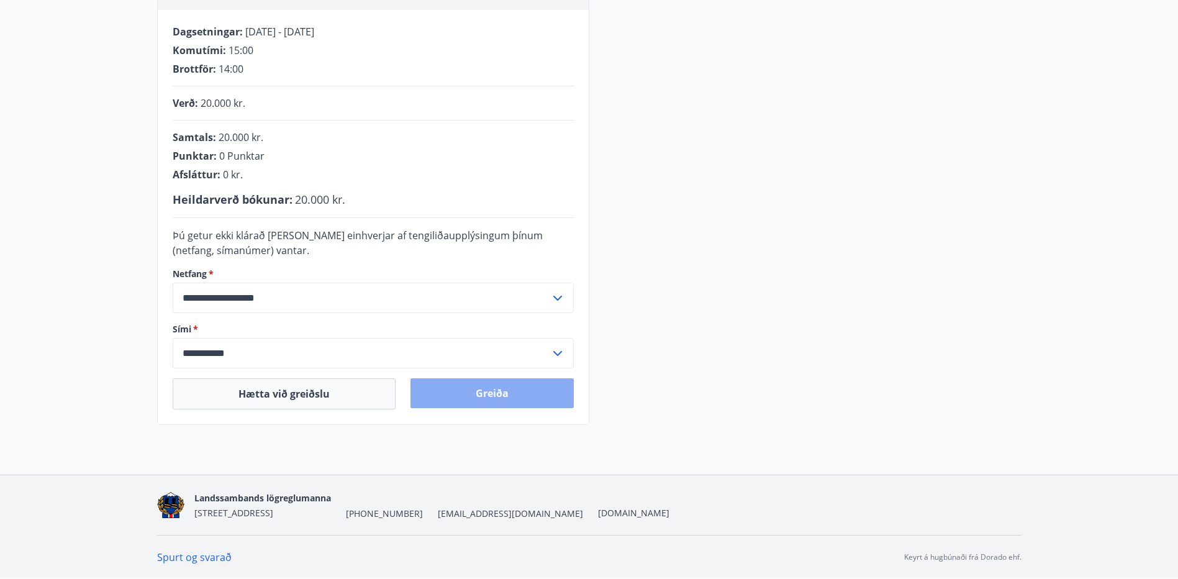
click at [503, 386] on button "Greiða" at bounding box center [491, 393] width 163 height 30
